Goal: Task Accomplishment & Management: Use online tool/utility

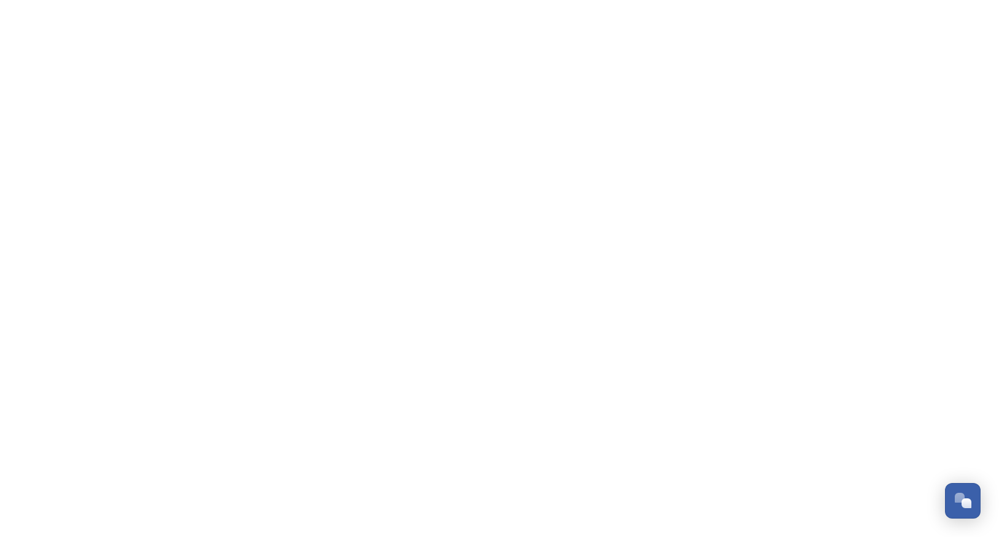
scroll to position [866, 0]
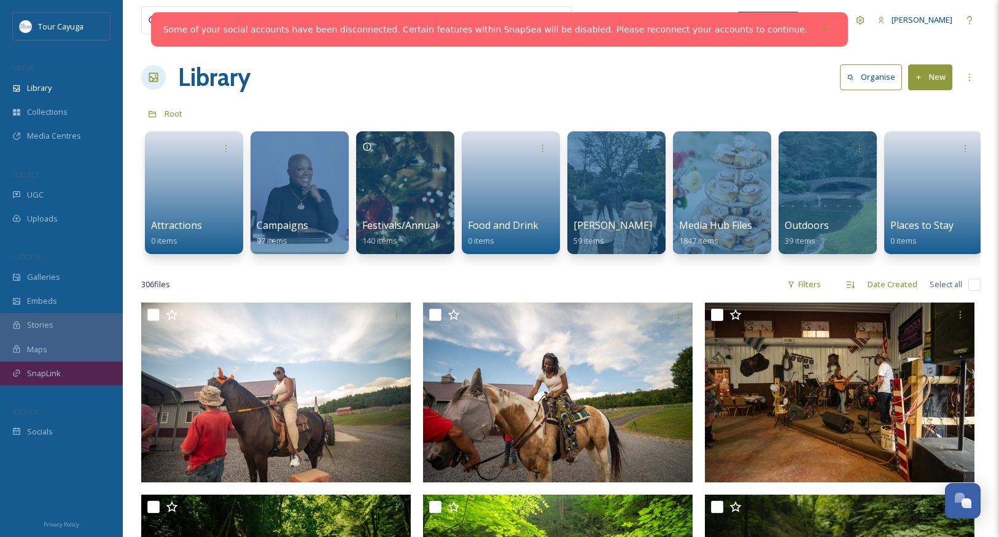
click at [44, 372] on span "SnapLink" at bounding box center [44, 374] width 34 height 12
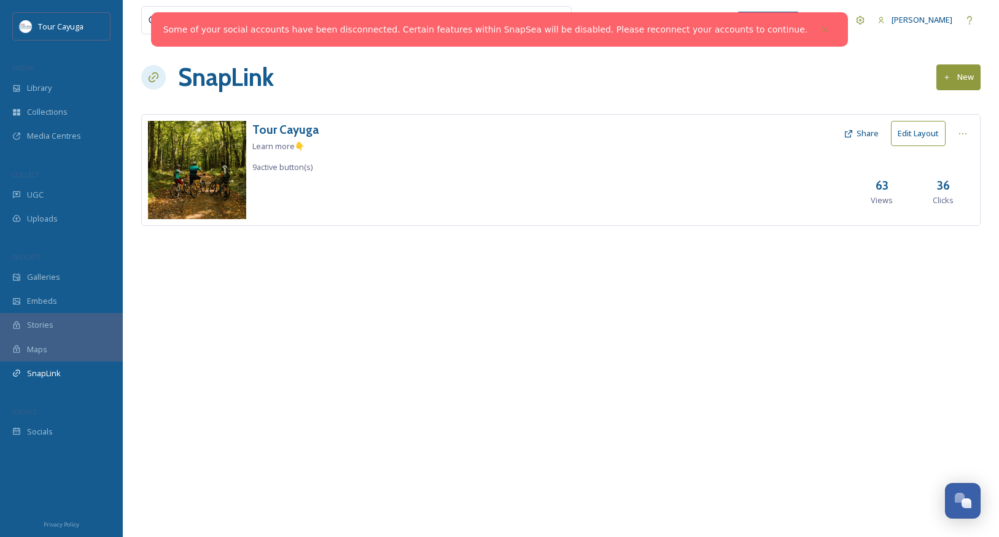
click at [916, 135] on button "Edit Layout" at bounding box center [918, 133] width 55 height 25
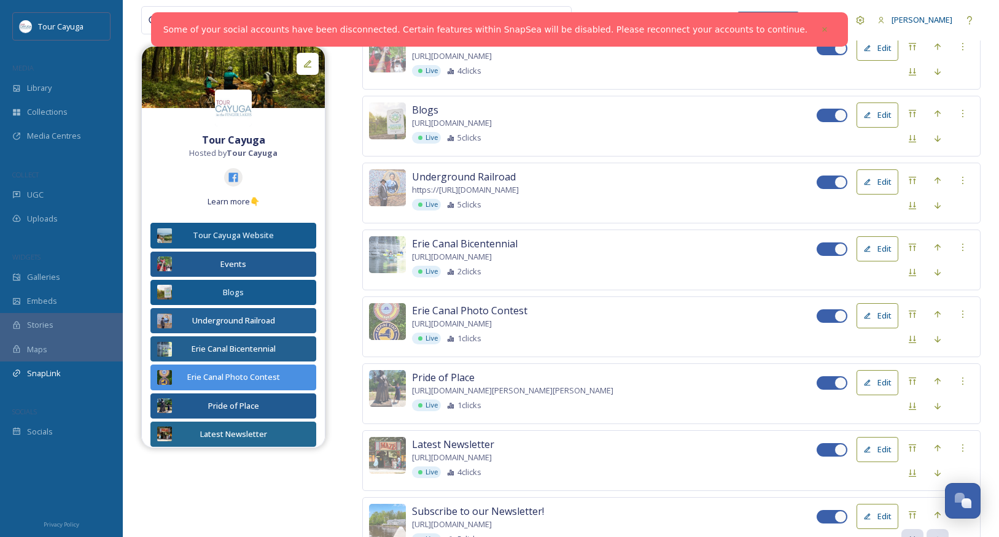
scroll to position [338, 0]
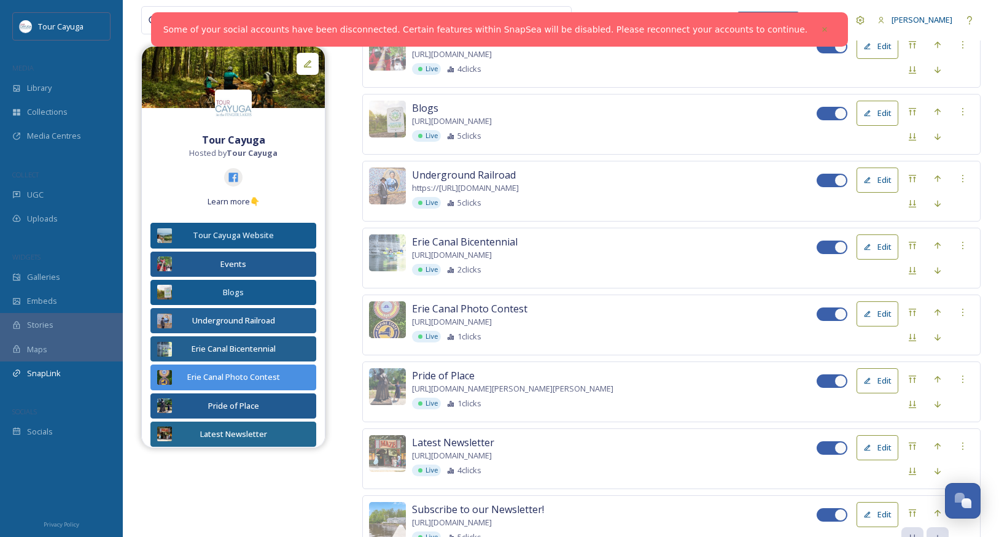
click at [841, 313] on div at bounding box center [841, 314] width 12 height 12
checkbox input "false"
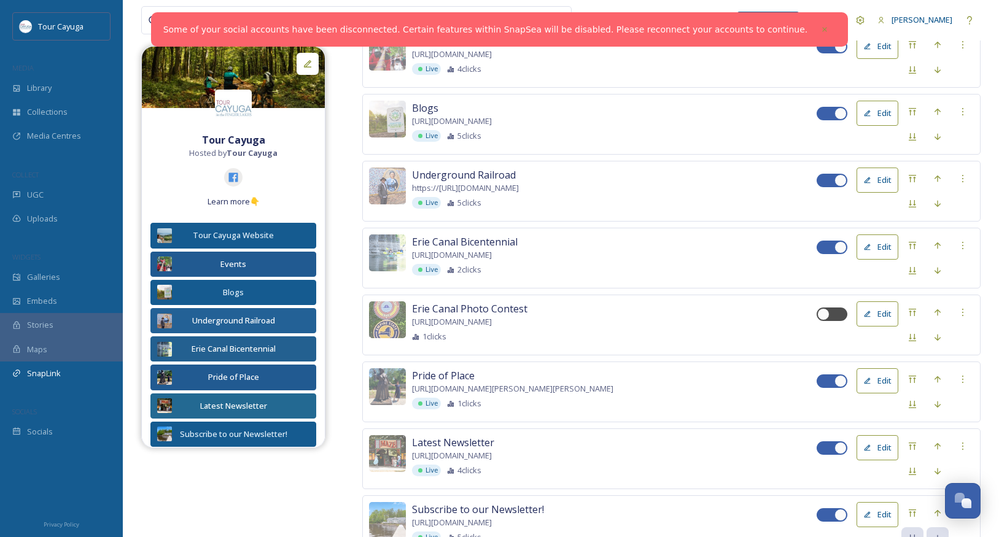
click at [872, 310] on button "Edit" at bounding box center [878, 314] width 42 height 25
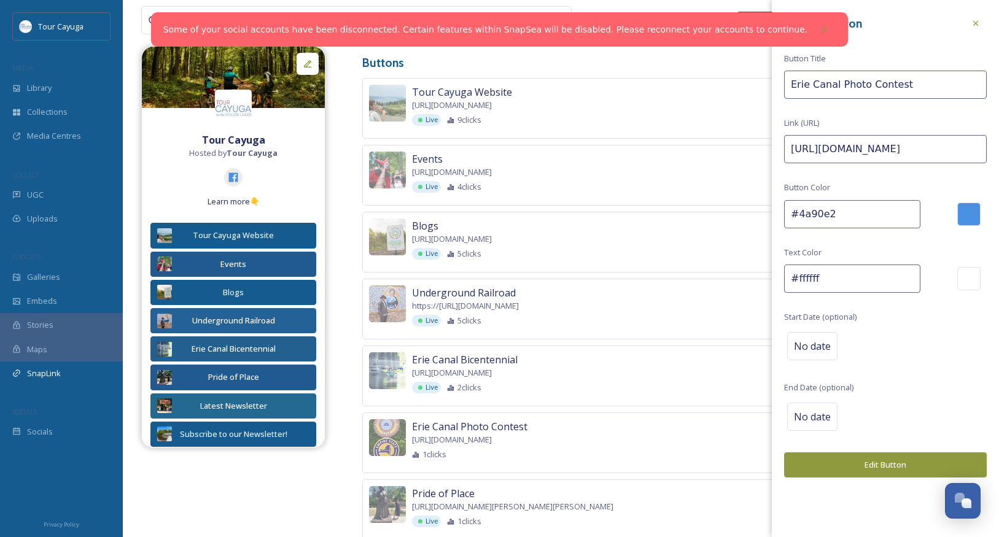
scroll to position [220, 0]
click at [978, 21] on icon at bounding box center [976, 23] width 10 height 10
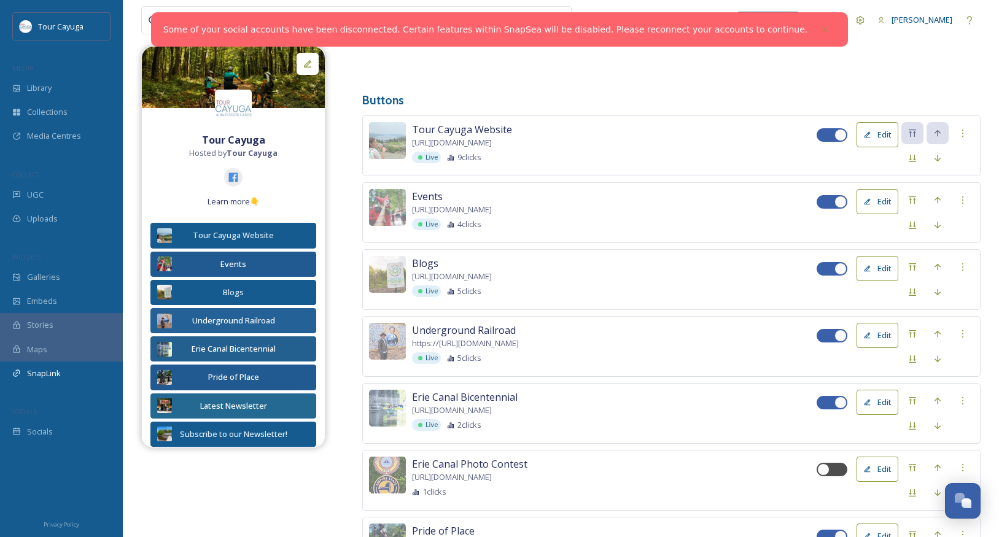
scroll to position [181, 0]
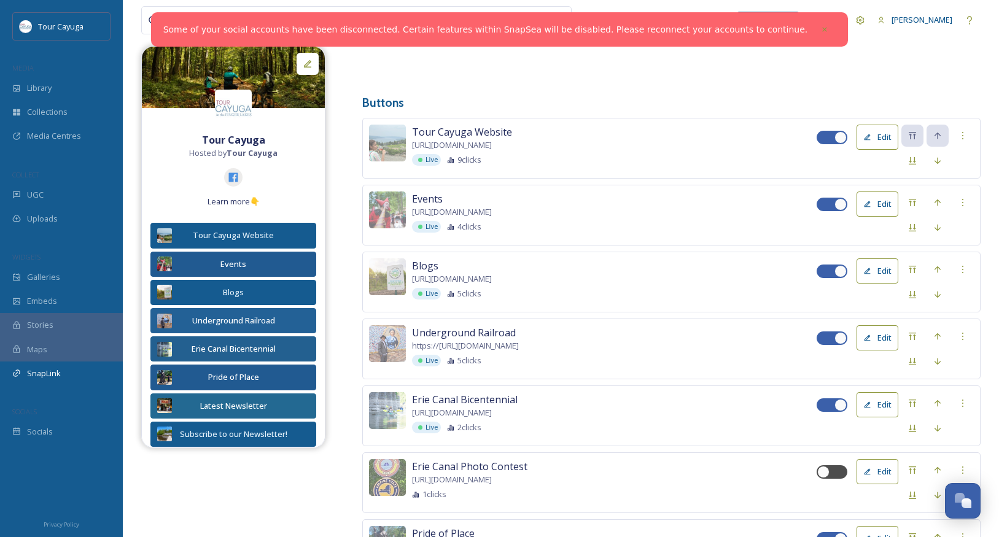
click at [878, 268] on button "Edit" at bounding box center [878, 271] width 42 height 25
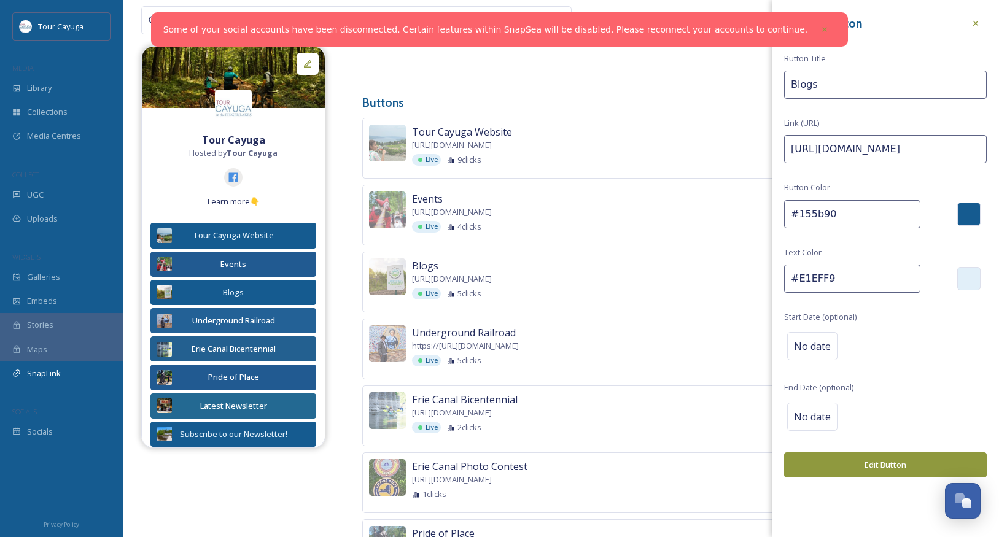
drag, startPoint x: 954, startPoint y: 152, endPoint x: 773, endPoint y: 148, distance: 181.8
click at [773, 148] on div "Update Button Button Title Blogs Link (URL) https://www.tourcayuga.com/blog/ Bu…" at bounding box center [885, 245] width 227 height 490
paste input "[URL][DOMAIN_NAME]"
type input "https://[URL][DOMAIN_NAME]"
click at [872, 464] on button "Edit Button" at bounding box center [885, 465] width 203 height 25
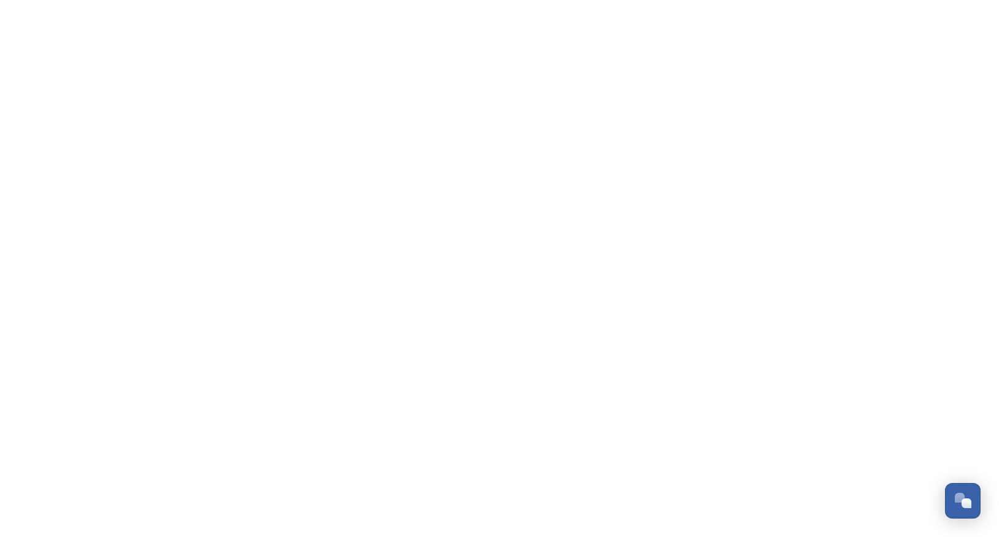
scroll to position [866, 0]
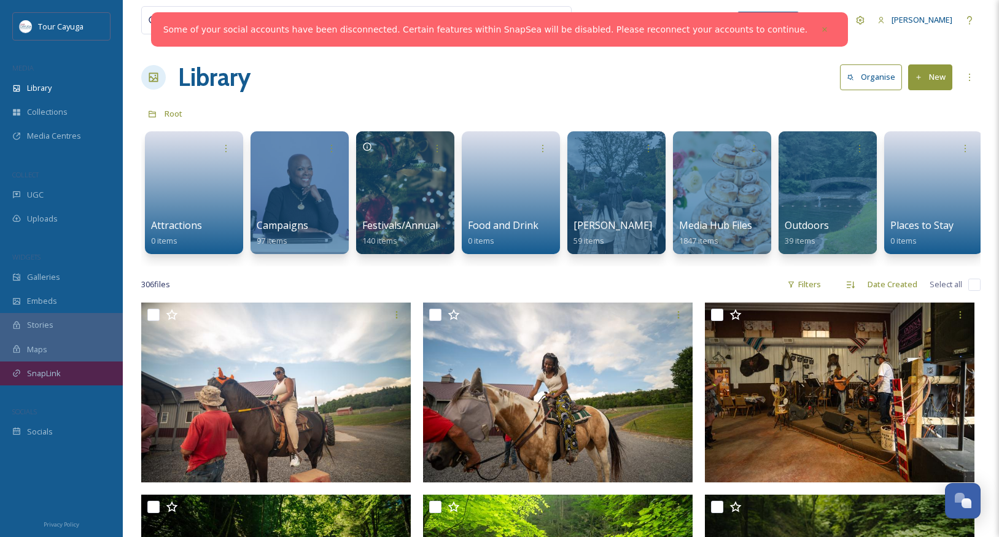
click at [53, 373] on span "SnapLink" at bounding box center [44, 374] width 34 height 12
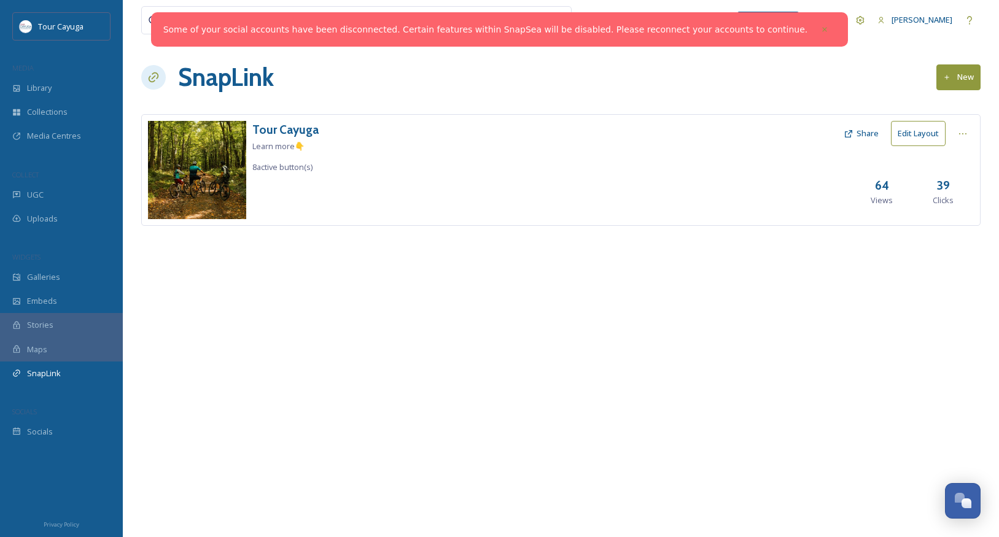
click at [916, 133] on button "Edit Layout" at bounding box center [918, 133] width 55 height 25
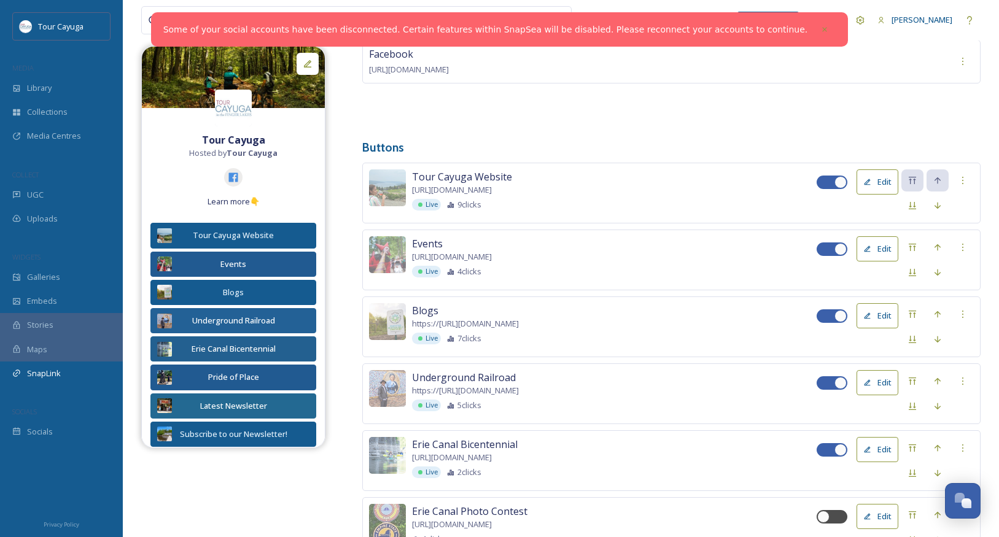
scroll to position [138, 0]
click at [875, 312] on button "Edit" at bounding box center [878, 314] width 42 height 25
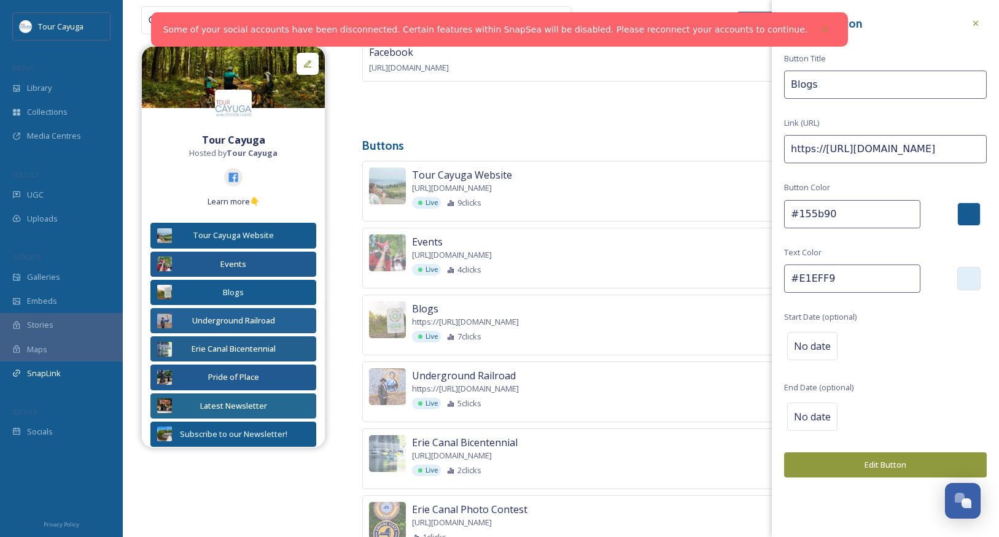
click at [818, 142] on input "https://[URL][DOMAIN_NAME]" at bounding box center [885, 149] width 203 height 28
drag, startPoint x: 788, startPoint y: 147, endPoint x: 1011, endPoint y: 160, distance: 223.3
click at [999, 160] on html "Some of your social accounts have been disconnected. Certain features within Sn…" at bounding box center [499, 328] width 999 height 932
paste input "[URL][DOMAIN_NAME]"
type input "https://[URL][DOMAIN_NAME]"
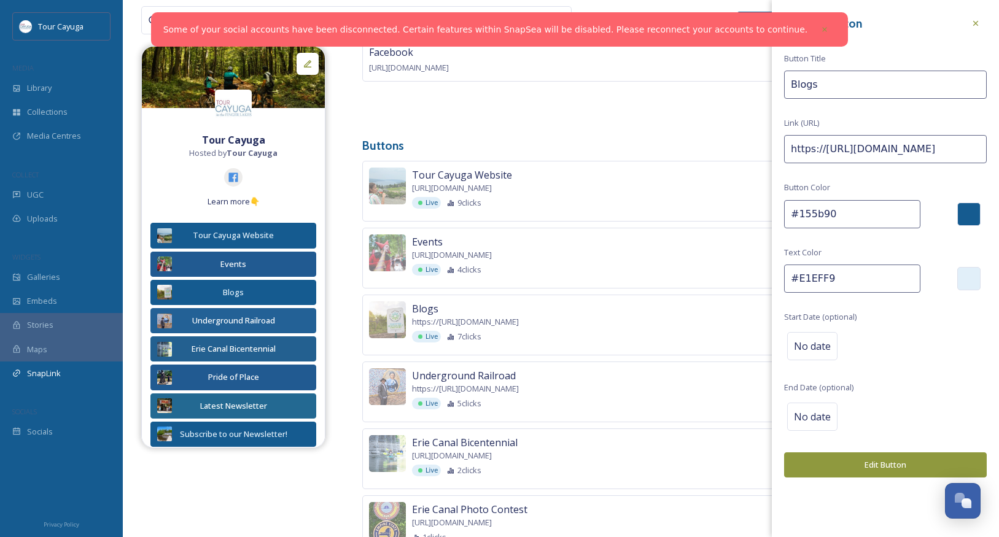
click at [886, 462] on button "Edit Button" at bounding box center [885, 465] width 203 height 25
